Goal: Information Seeking & Learning: Compare options

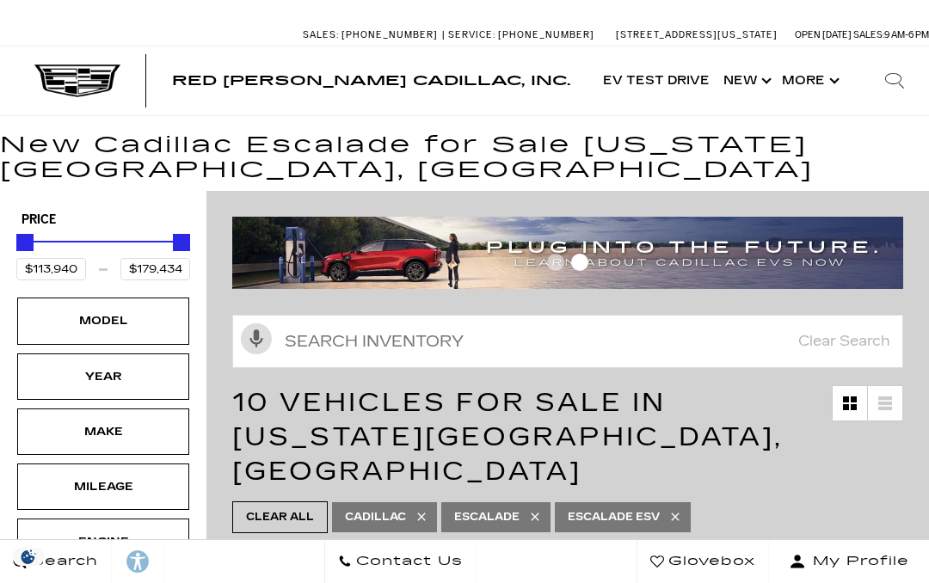
click at [112, 320] on div "Model" at bounding box center [103, 320] width 86 height 19
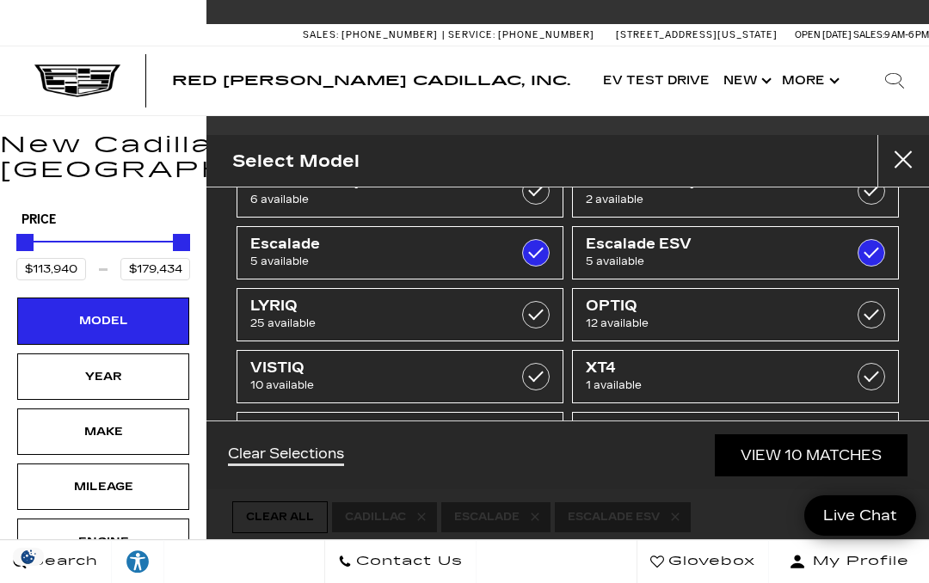
click at [103, 377] on div "Year" at bounding box center [103, 376] width 86 height 19
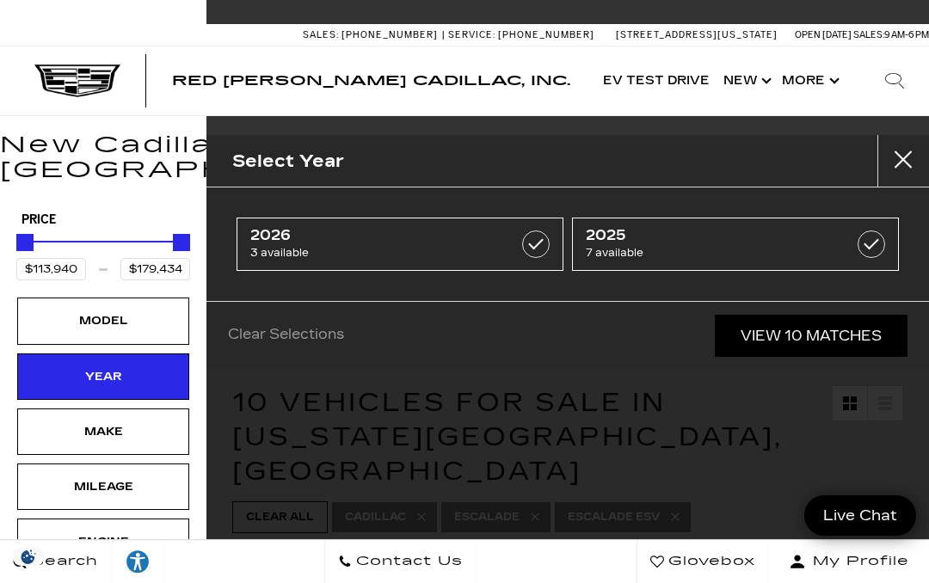
click at [538, 238] on label at bounding box center [536, 245] width 28 height 28
type input "$119,250"
type input "$132,685"
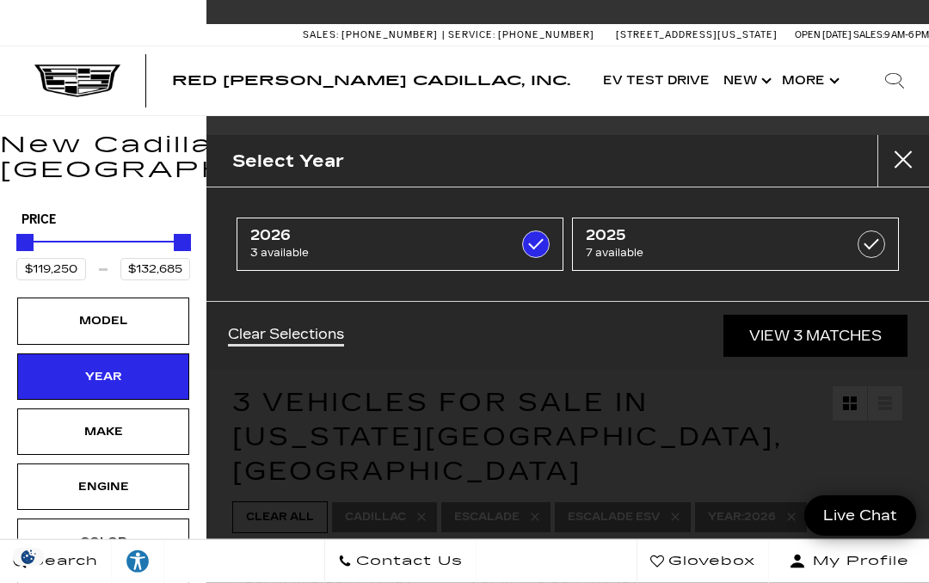
click at [871, 242] on label at bounding box center [872, 245] width 28 height 28
click at [901, 163] on button "close" at bounding box center [903, 161] width 52 height 52
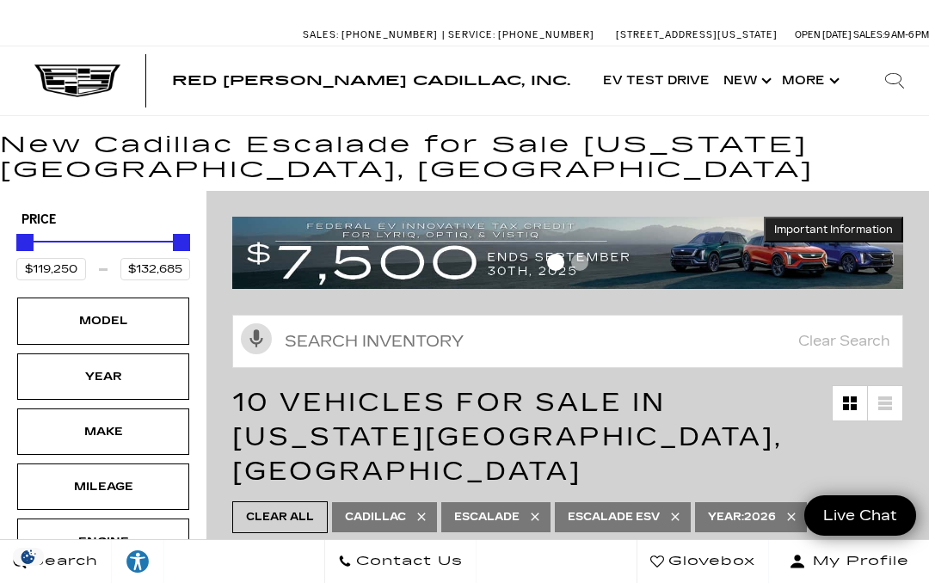
type input "$113,940"
type input "$179,434"
click at [372, 170] on h1 "New Cadillac Escalade for Sale [US_STATE][GEOGRAPHIC_DATA], [GEOGRAPHIC_DATA]" at bounding box center [464, 157] width 929 height 49
click at [106, 376] on div "Year" at bounding box center [103, 376] width 86 height 19
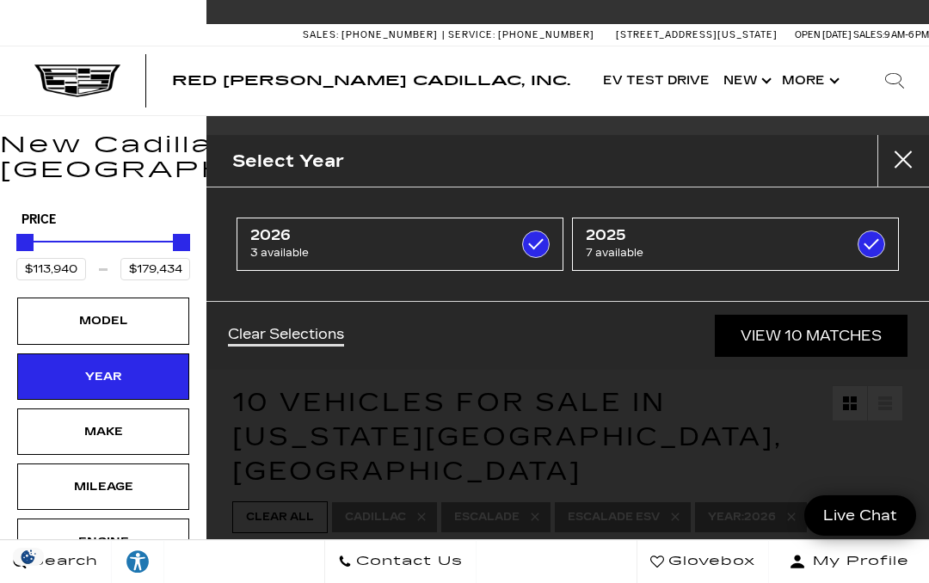
click at [316, 227] on span "2026" at bounding box center [377, 235] width 255 height 17
checkbox input "false"
